Goal: Find contact information: Find contact information

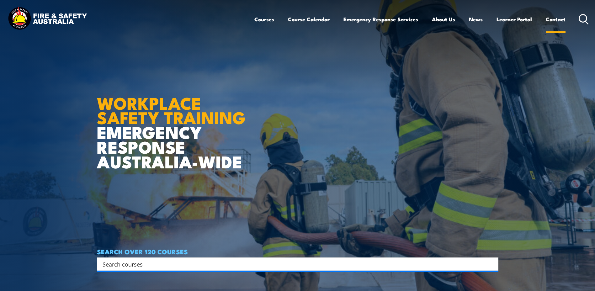
click at [561, 18] on link "Contact" at bounding box center [555, 19] width 20 height 17
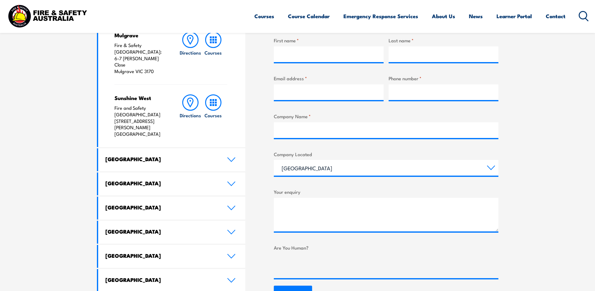
scroll to position [282, 0]
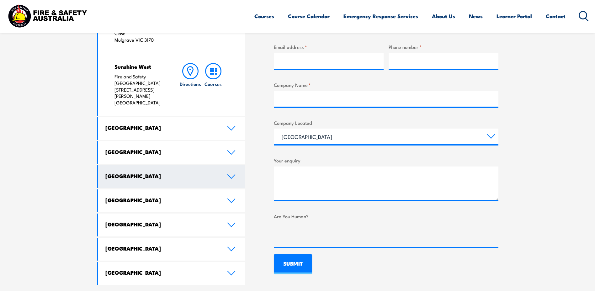
click at [232, 174] on icon at bounding box center [231, 176] width 8 height 5
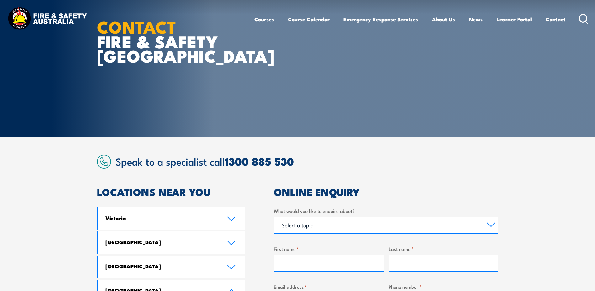
scroll to position [0, 0]
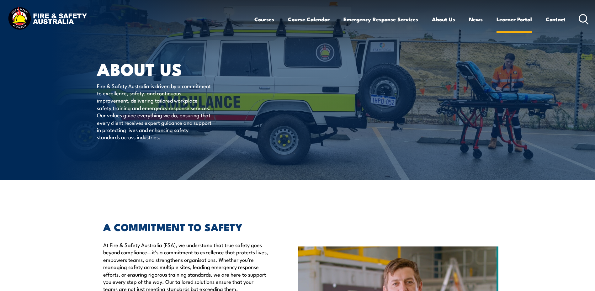
click at [508, 19] on link "Learner Portal" at bounding box center [513, 19] width 35 height 17
click at [554, 20] on link "Contact" at bounding box center [555, 19] width 20 height 17
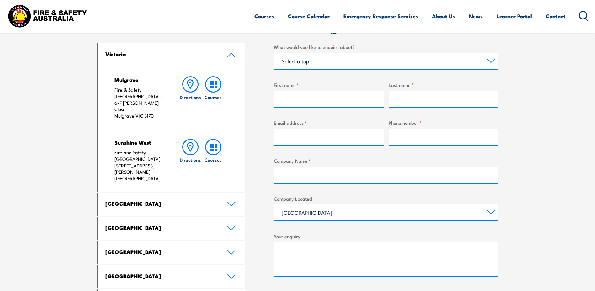
scroll to position [219, 0]
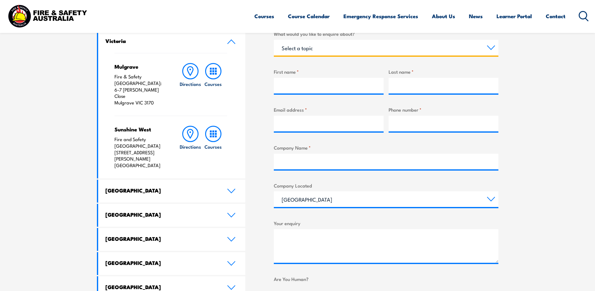
click at [316, 48] on select "Select a topic Training Emergency Response Services General Enquiry" at bounding box center [386, 48] width 224 height 16
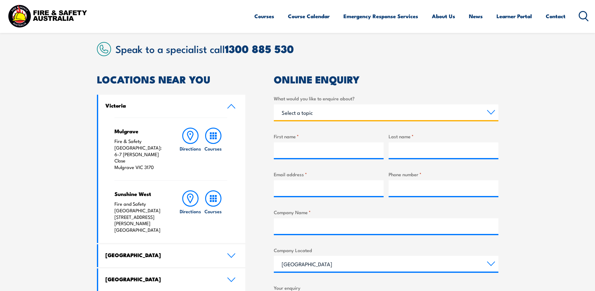
scroll to position [94, 0]
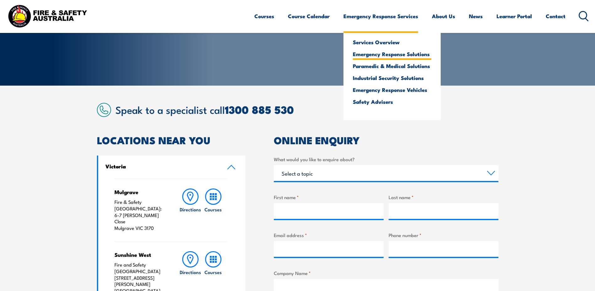
click at [380, 55] on link "Emergency Response Solutions" at bounding box center [392, 54] width 78 height 6
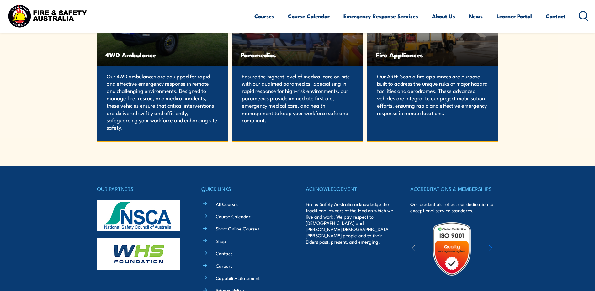
scroll to position [1283, 0]
